Goal: Ask a question: Seek information or help from site administrators or community

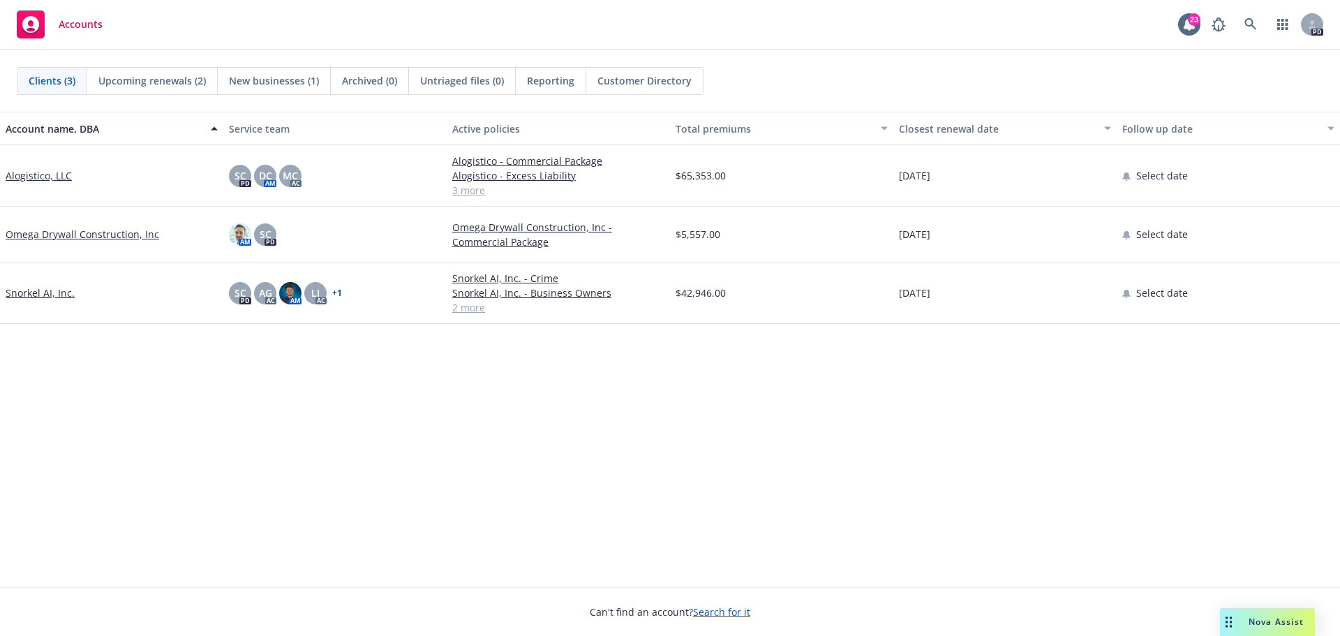
click at [1255, 617] on span "Nova Assist" at bounding box center [1276, 622] width 55 height 12
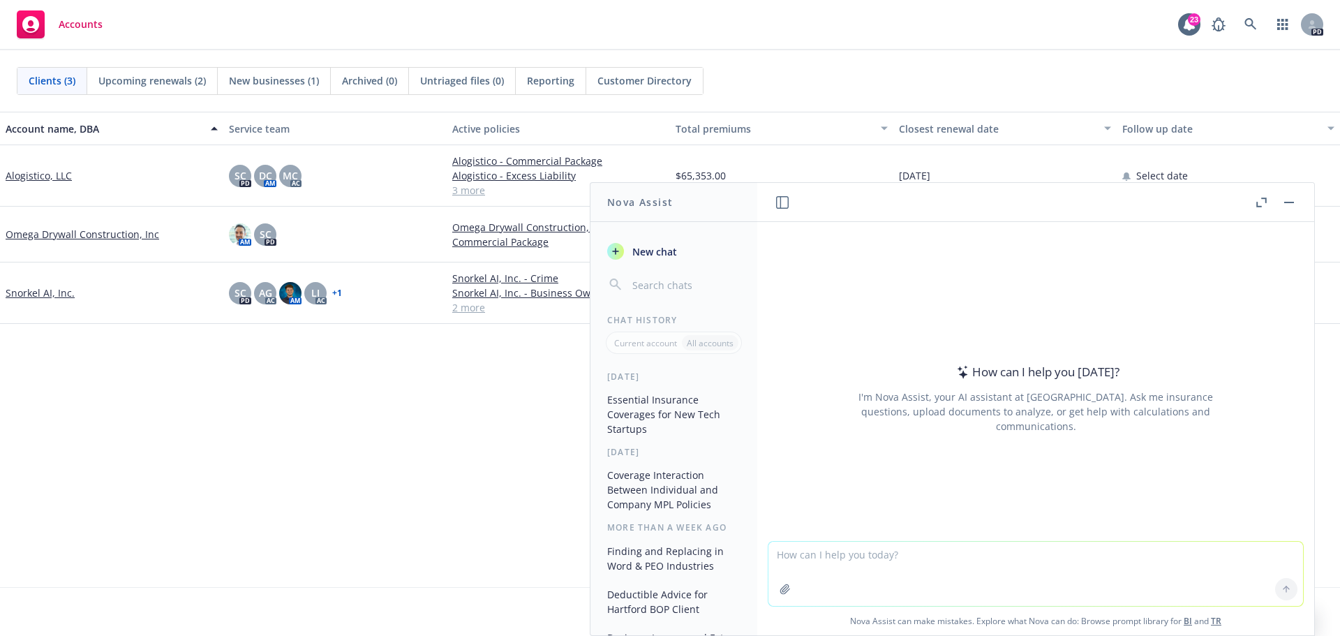
click at [836, 549] on textarea at bounding box center [1036, 574] width 535 height 64
click at [1130, 552] on textarea "What type of form for a company's 401k plan would show the total participants i…" at bounding box center [1036, 573] width 535 height 66
type textarea "What type of form for a company's 401k plan would show the total participants a…"
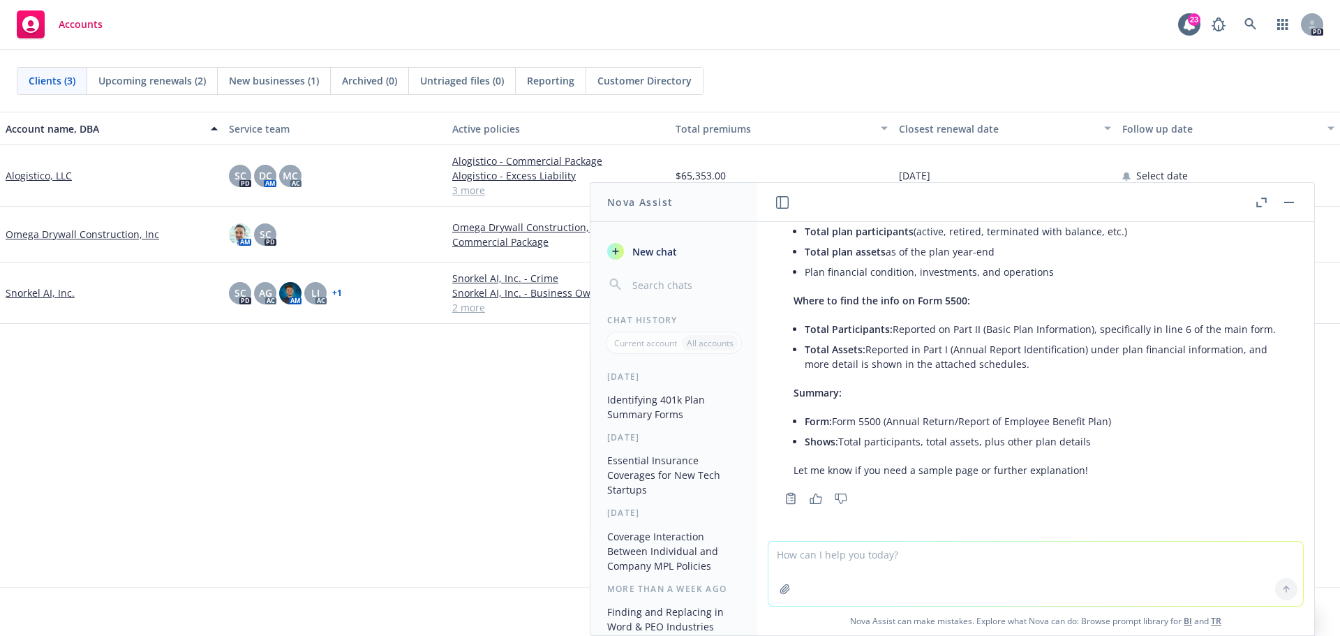
scroll to position [156, 0]
click at [860, 549] on textarea at bounding box center [1036, 574] width 535 height 64
type textarea "What information is on the Adoption agreement?"
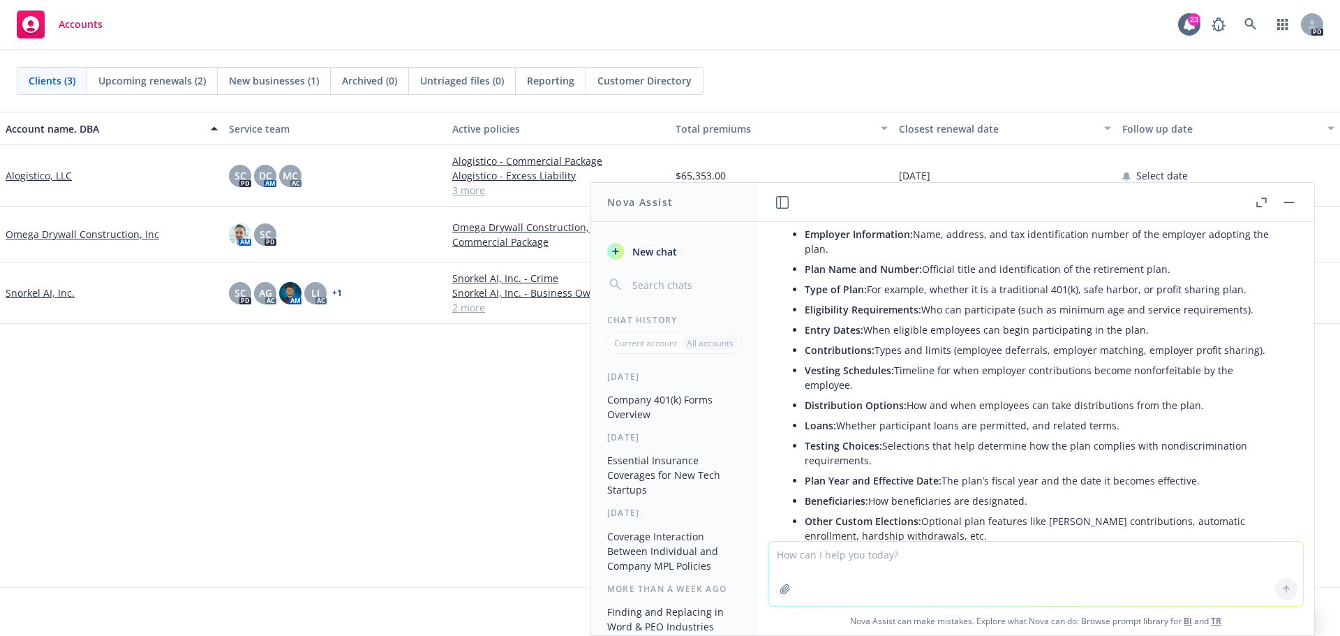
scroll to position [686, 0]
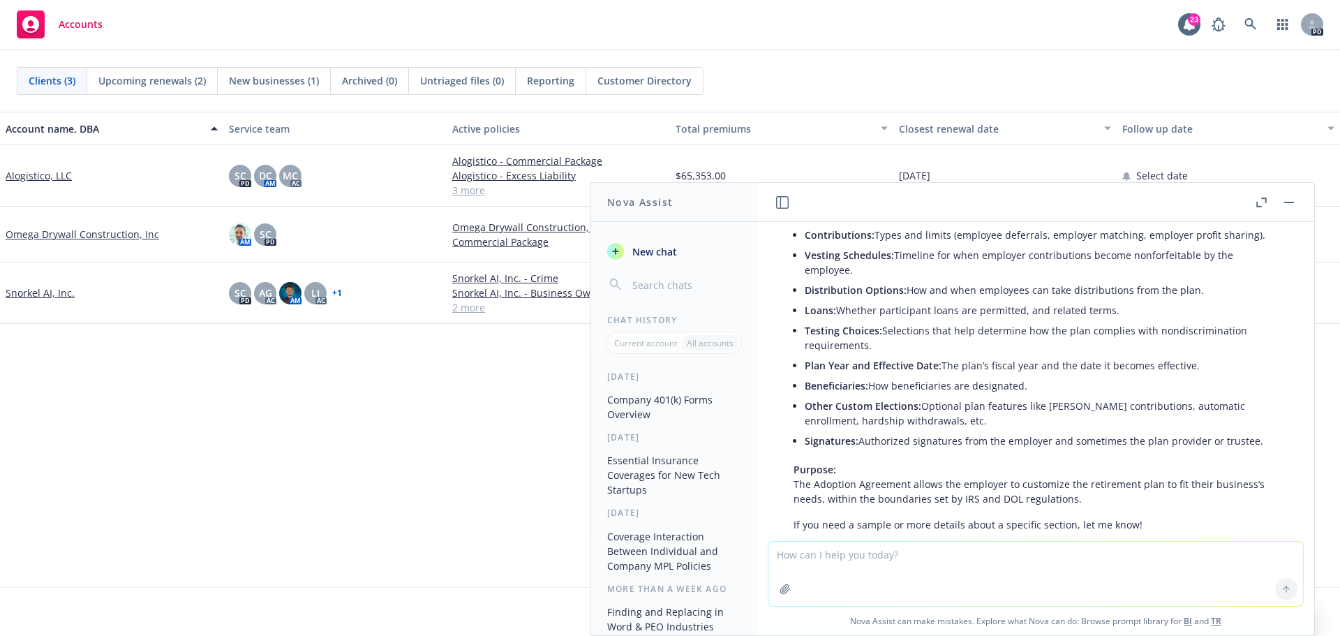
click at [898, 558] on textarea at bounding box center [1036, 574] width 535 height 64
type textarea "What information should someone need to send if they are looking to change thei…"
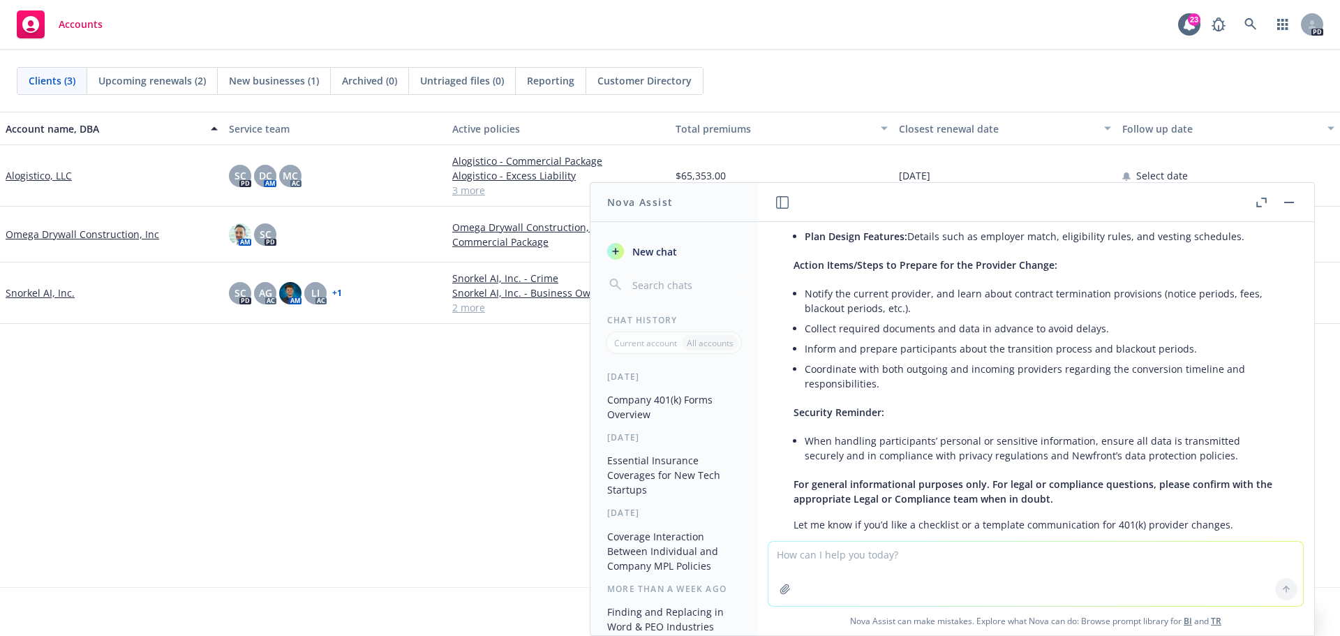
scroll to position [1494, 0]
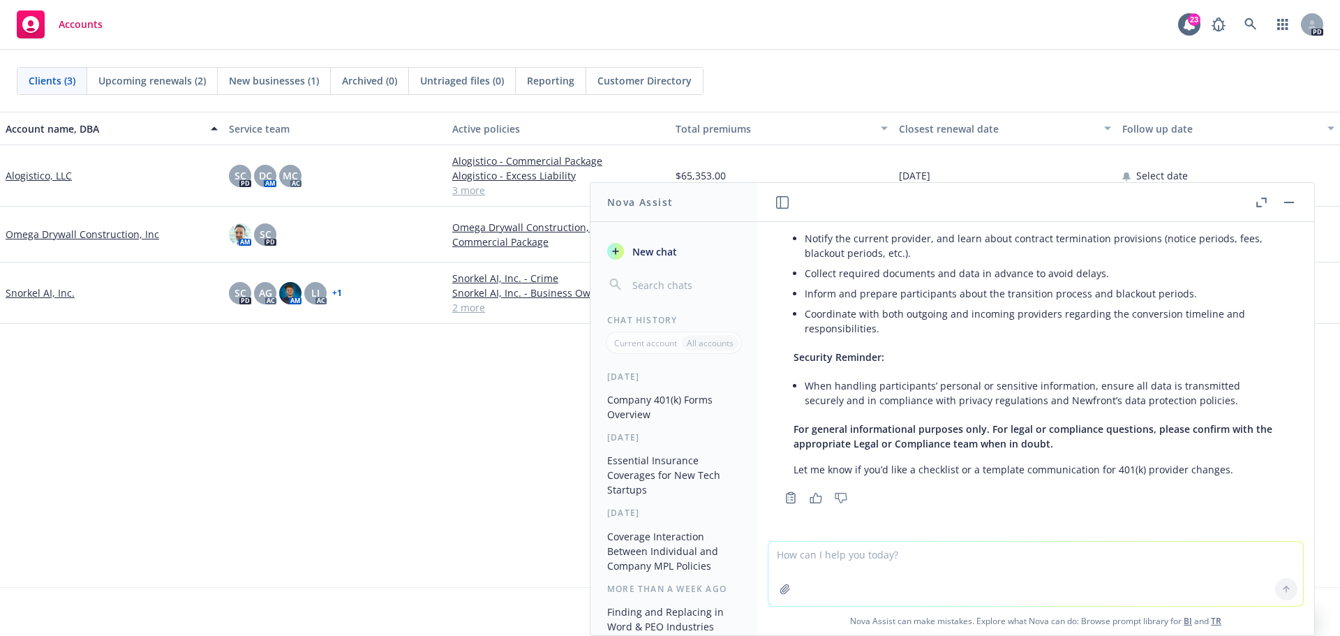
click at [41, 466] on div "Account name, DBA Service team Active policies Total premiums Closest renewal d…" at bounding box center [670, 349] width 1340 height 475
